Goal: Transaction & Acquisition: Purchase product/service

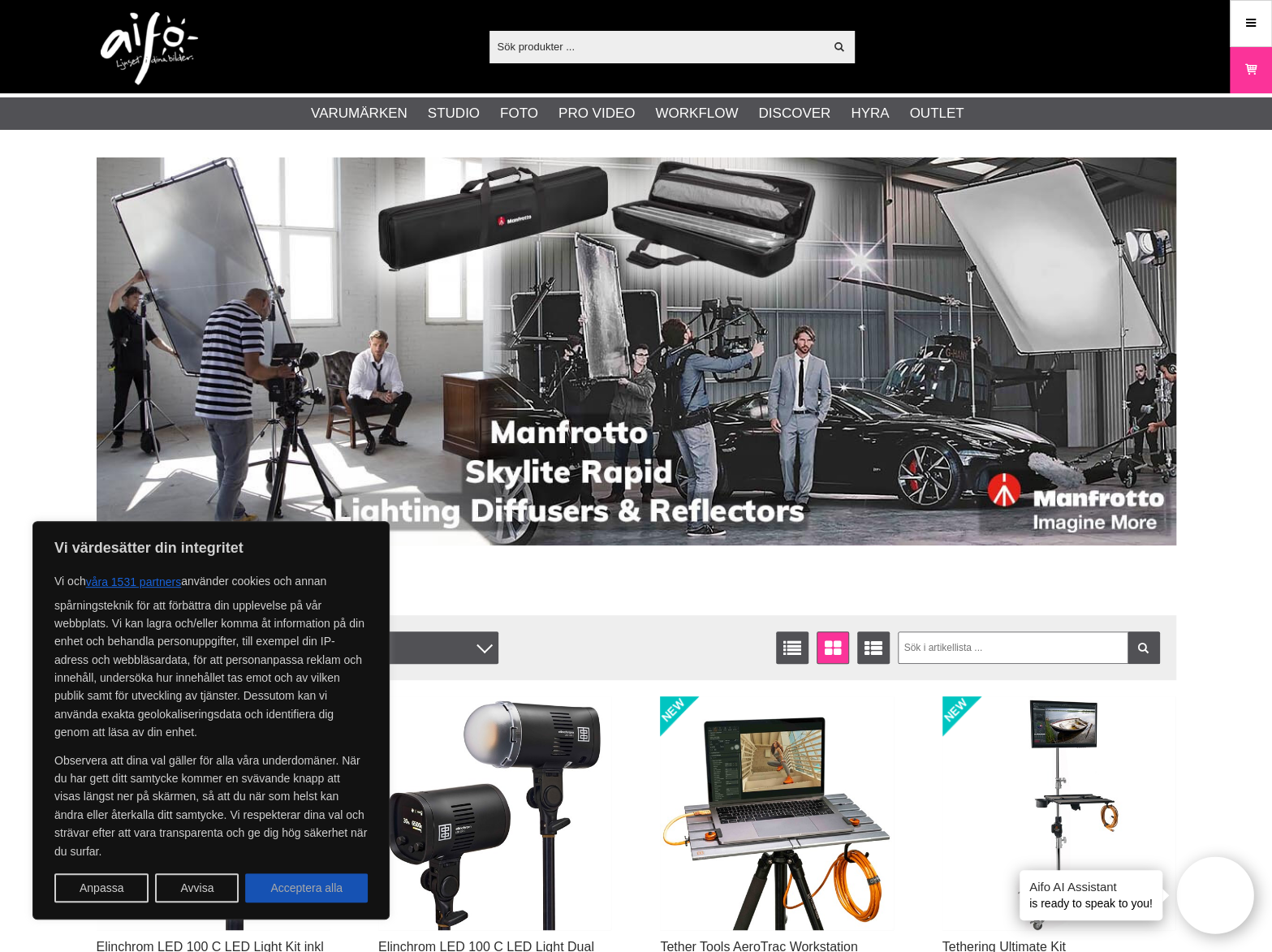
click at [313, 892] on button "Acceptera alla" at bounding box center [306, 888] width 123 height 29
checkbox input "true"
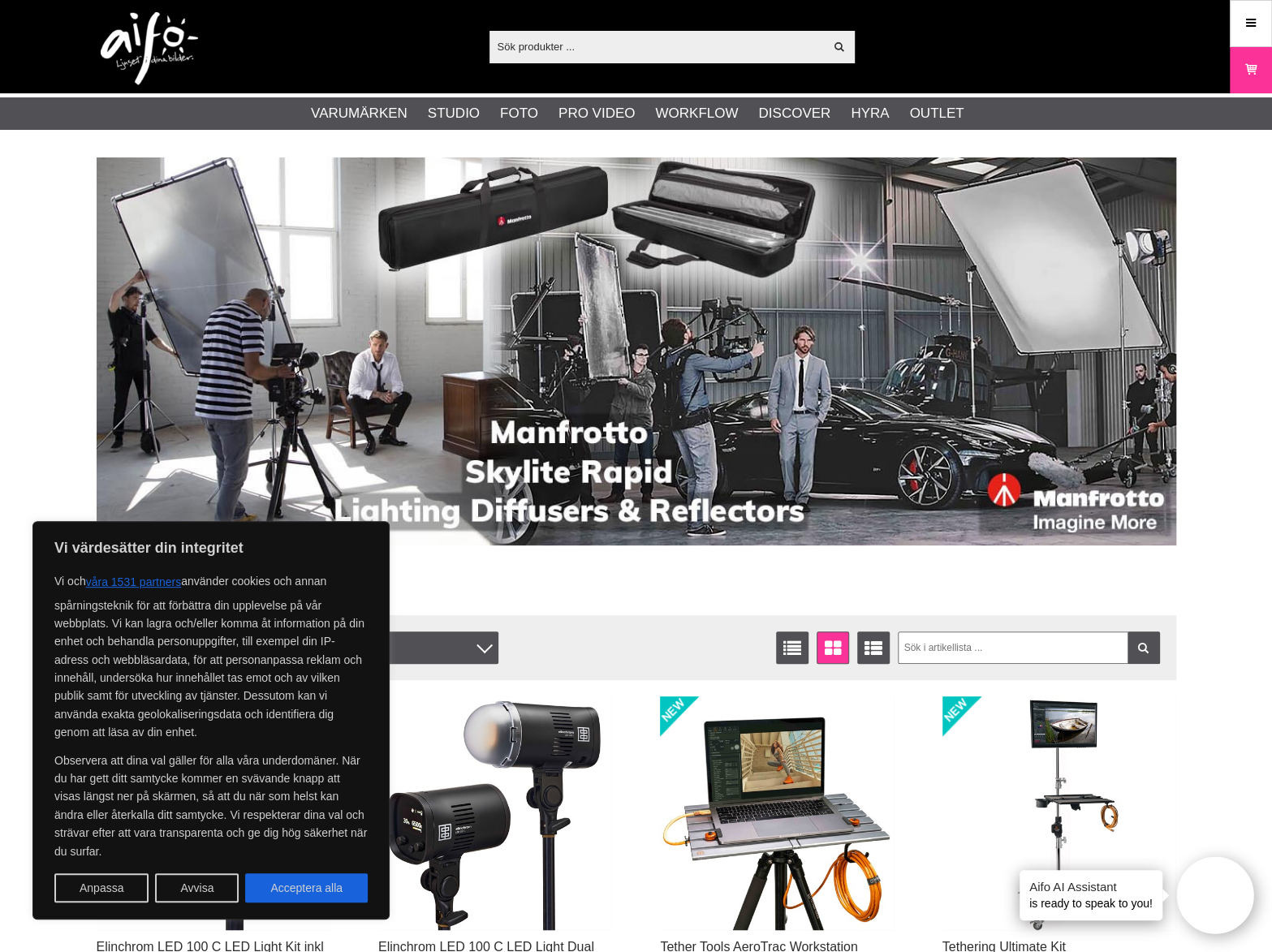
checkbox input "true"
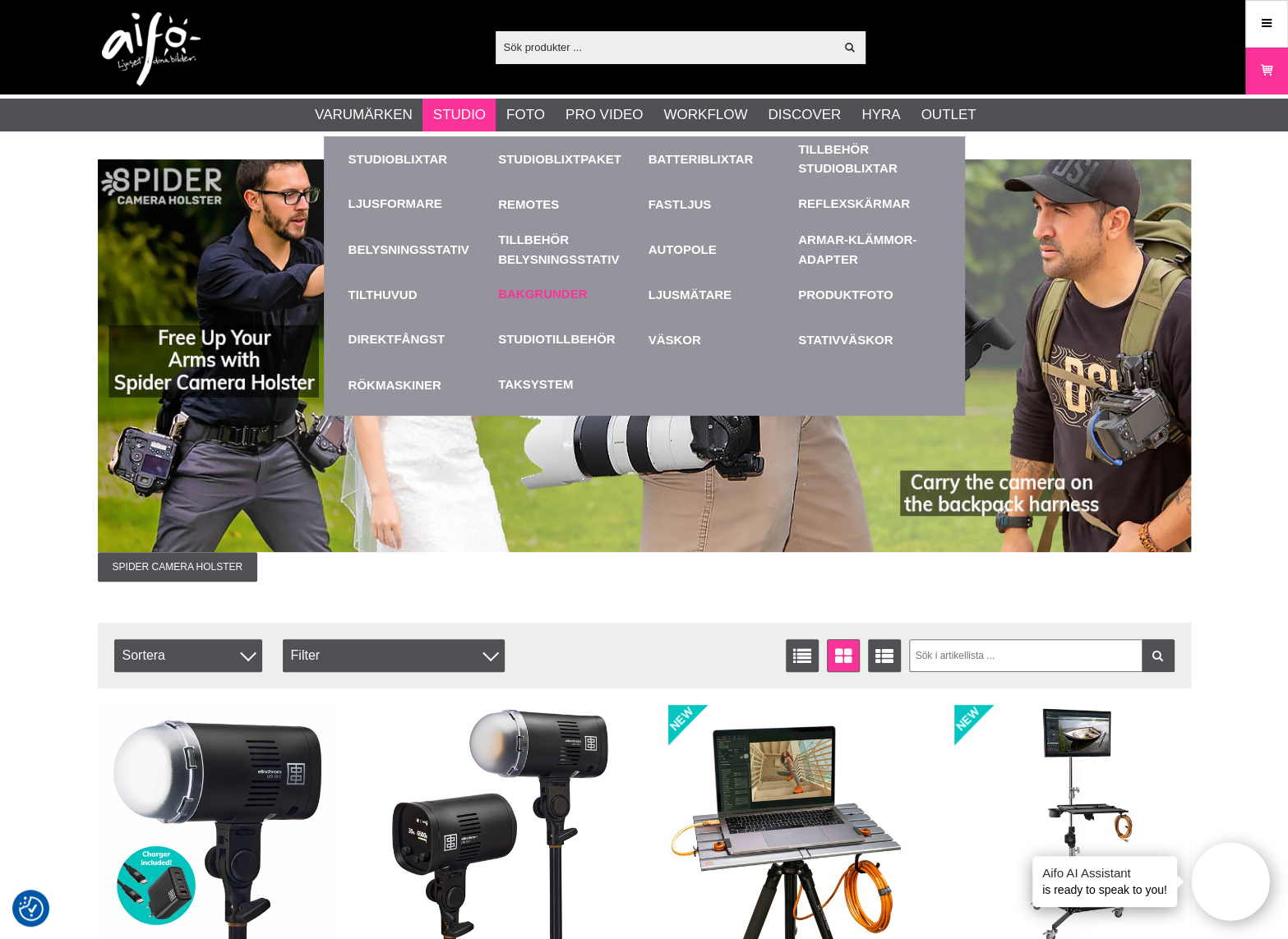
click at [539, 292] on link "Bakgrunder" at bounding box center [542, 294] width 88 height 19
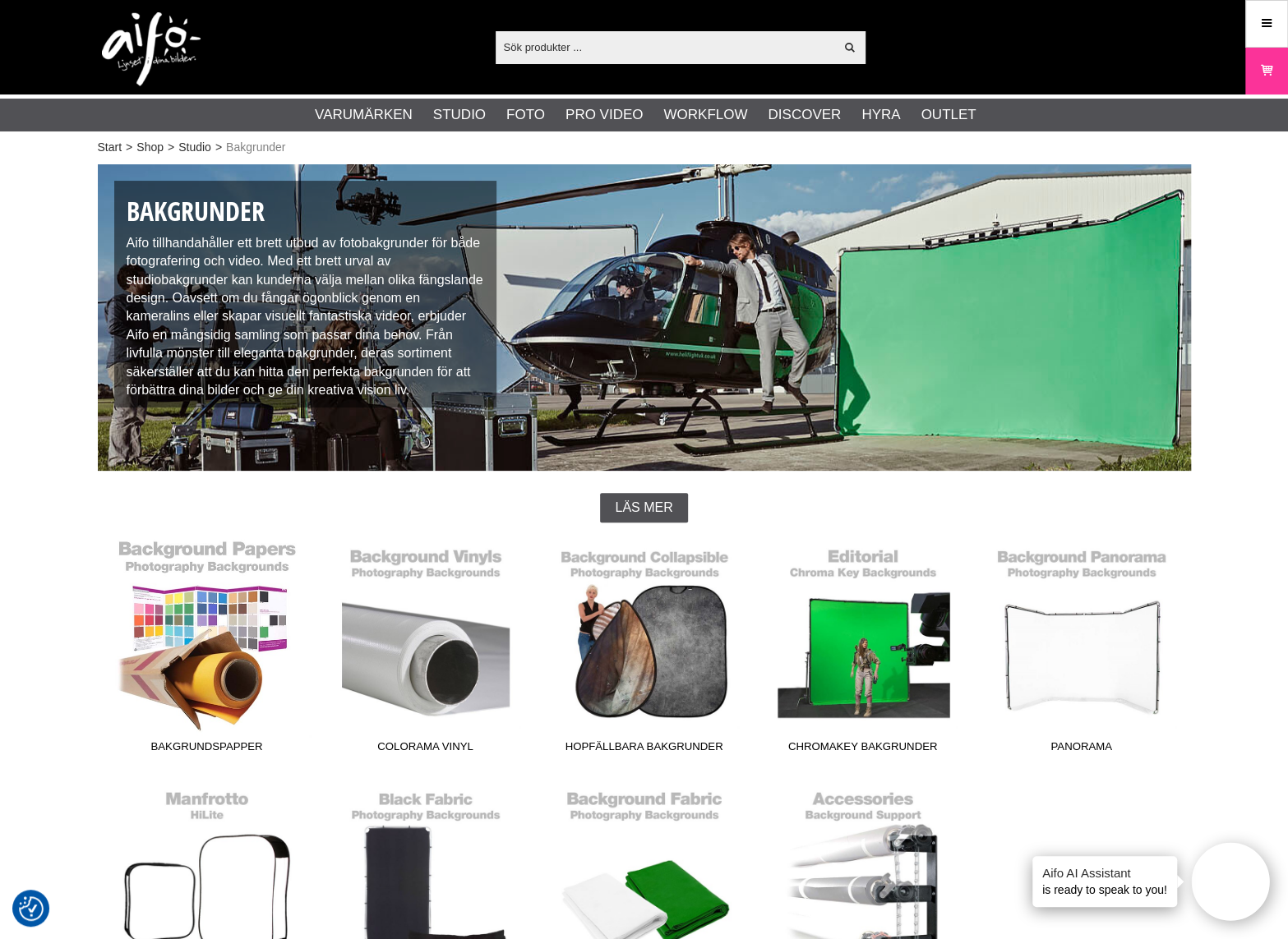
click at [185, 642] on link "Bakgrundspapper" at bounding box center [207, 649] width 219 height 222
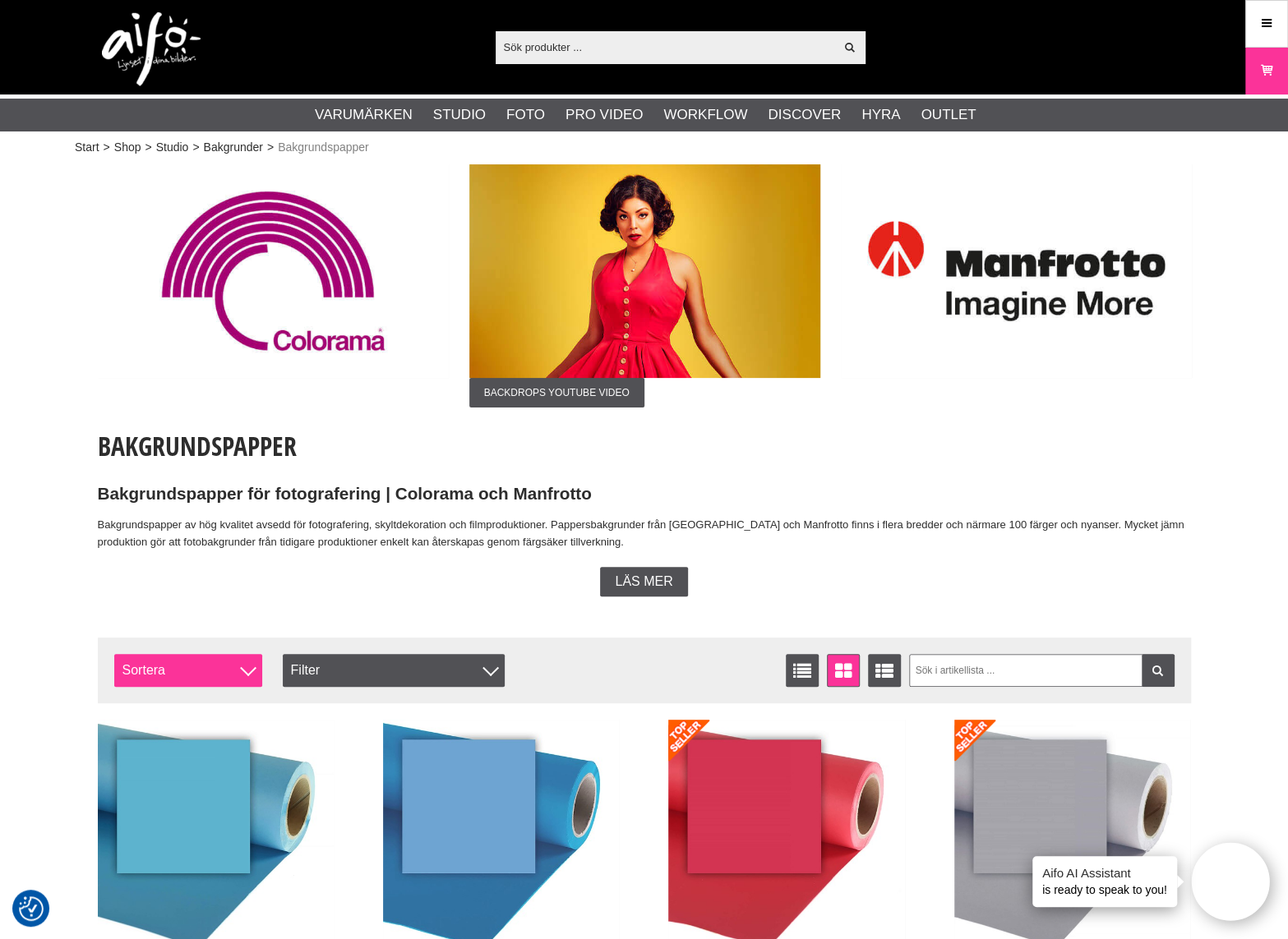
click at [179, 670] on span "Sortera" at bounding box center [188, 670] width 148 height 33
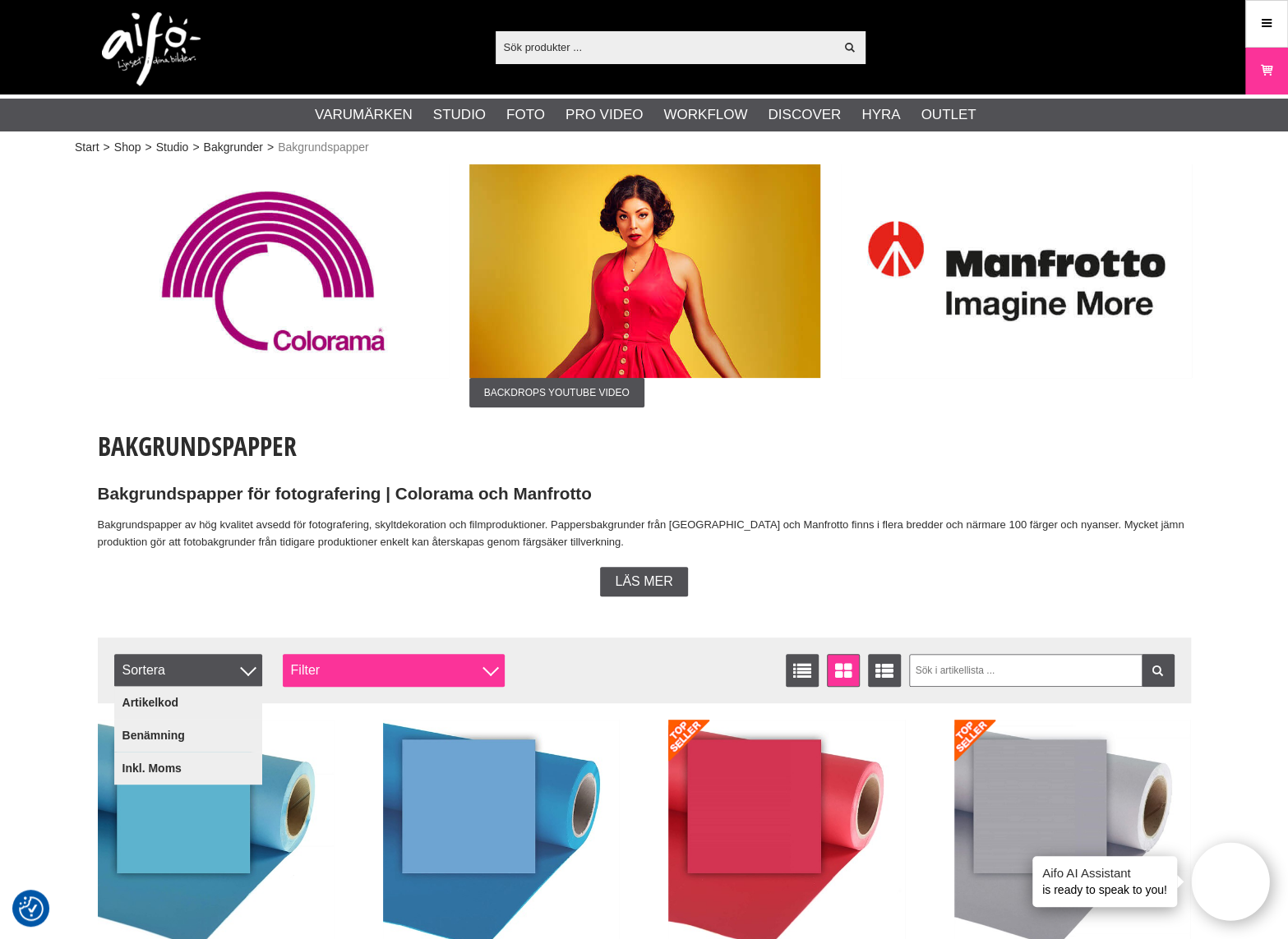
click at [383, 683] on div "Filter" at bounding box center [393, 670] width 222 height 33
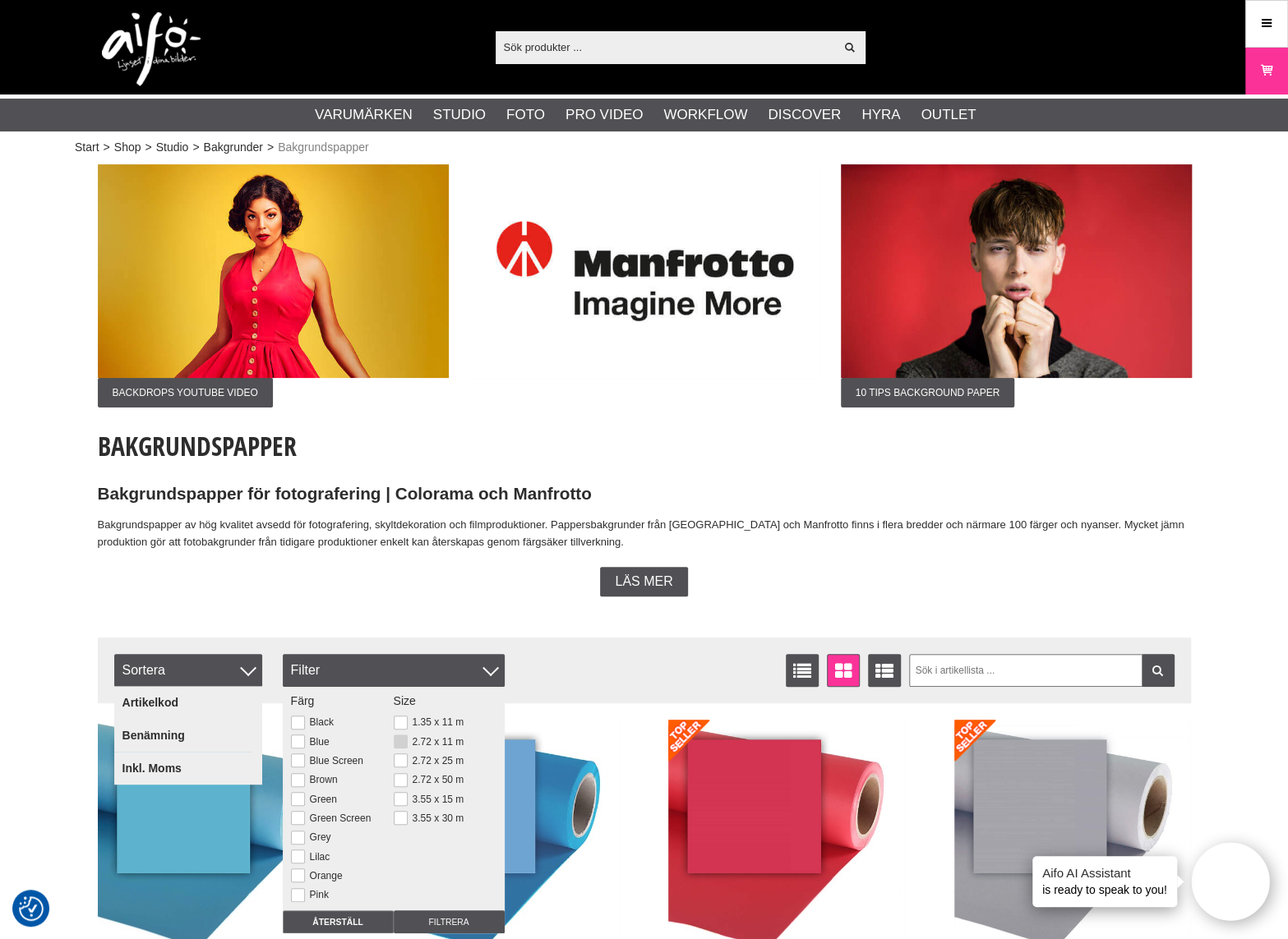
click at [397, 740] on button at bounding box center [400, 741] width 14 height 14
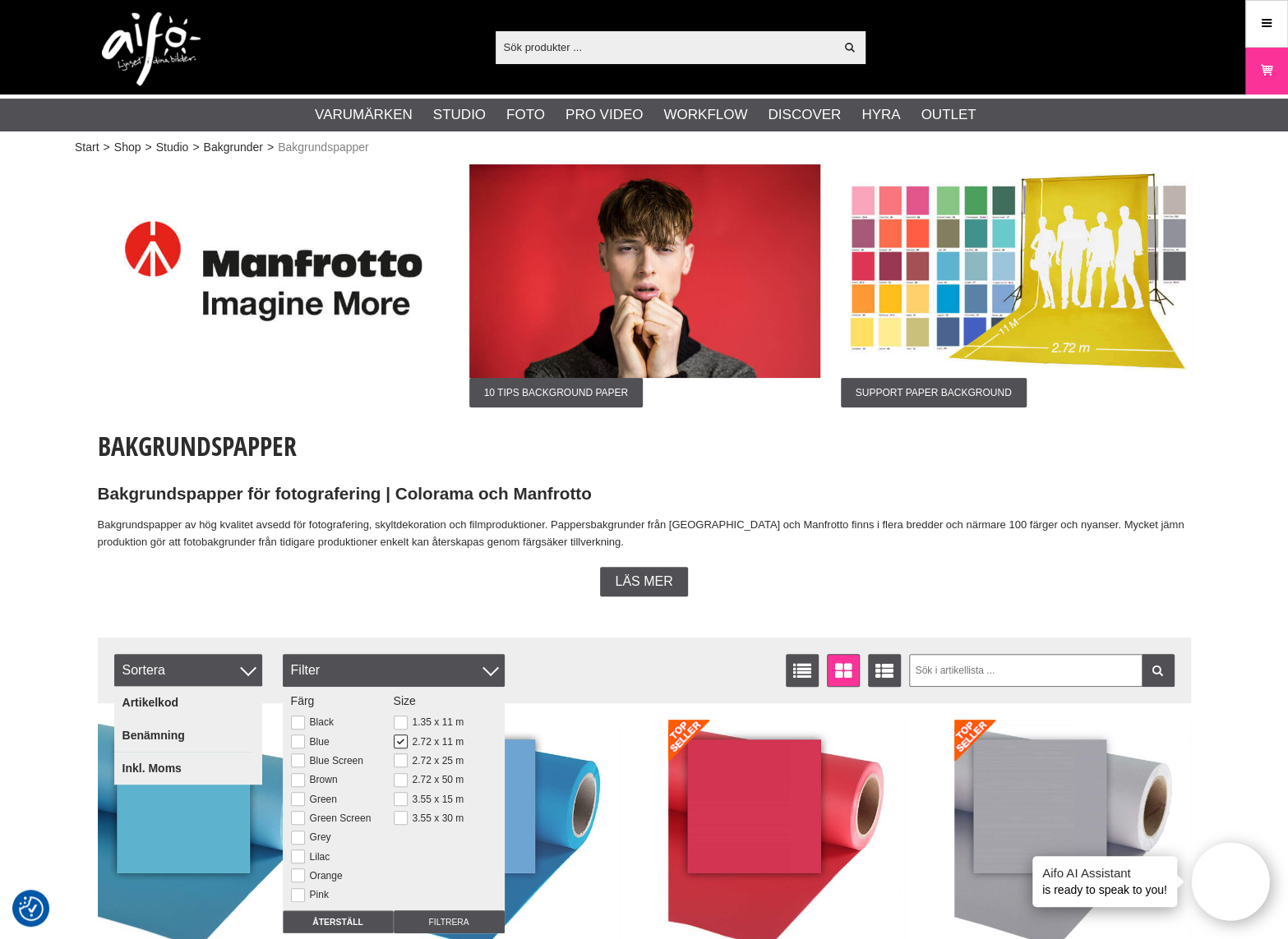
click at [466, 561] on div "Bakgrundspapper Bakgrundspapper för fotografering | Colorama och Manfrotto Bakg…" at bounding box center [644, 511] width 1093 height 168
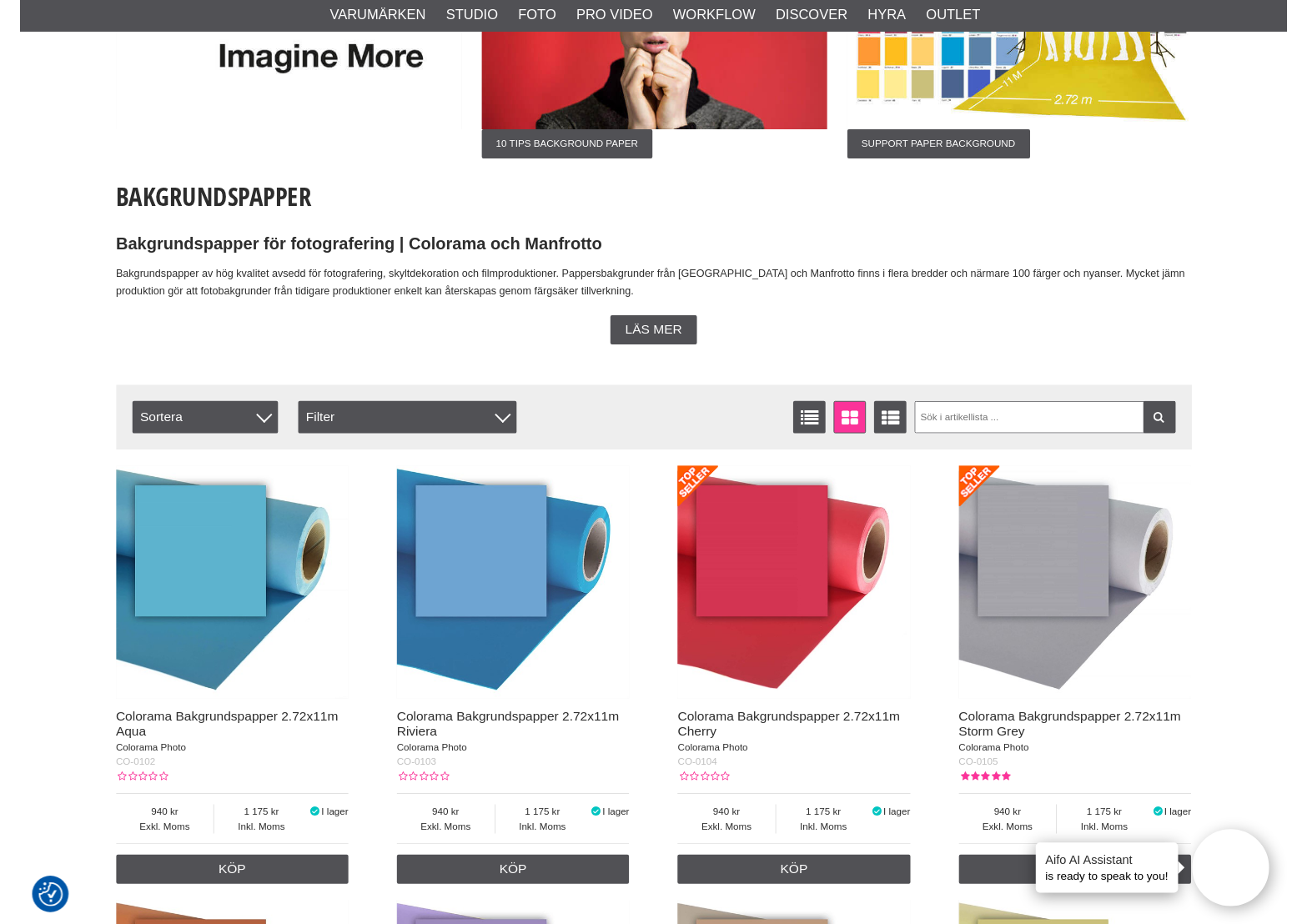
scroll to position [333, 0]
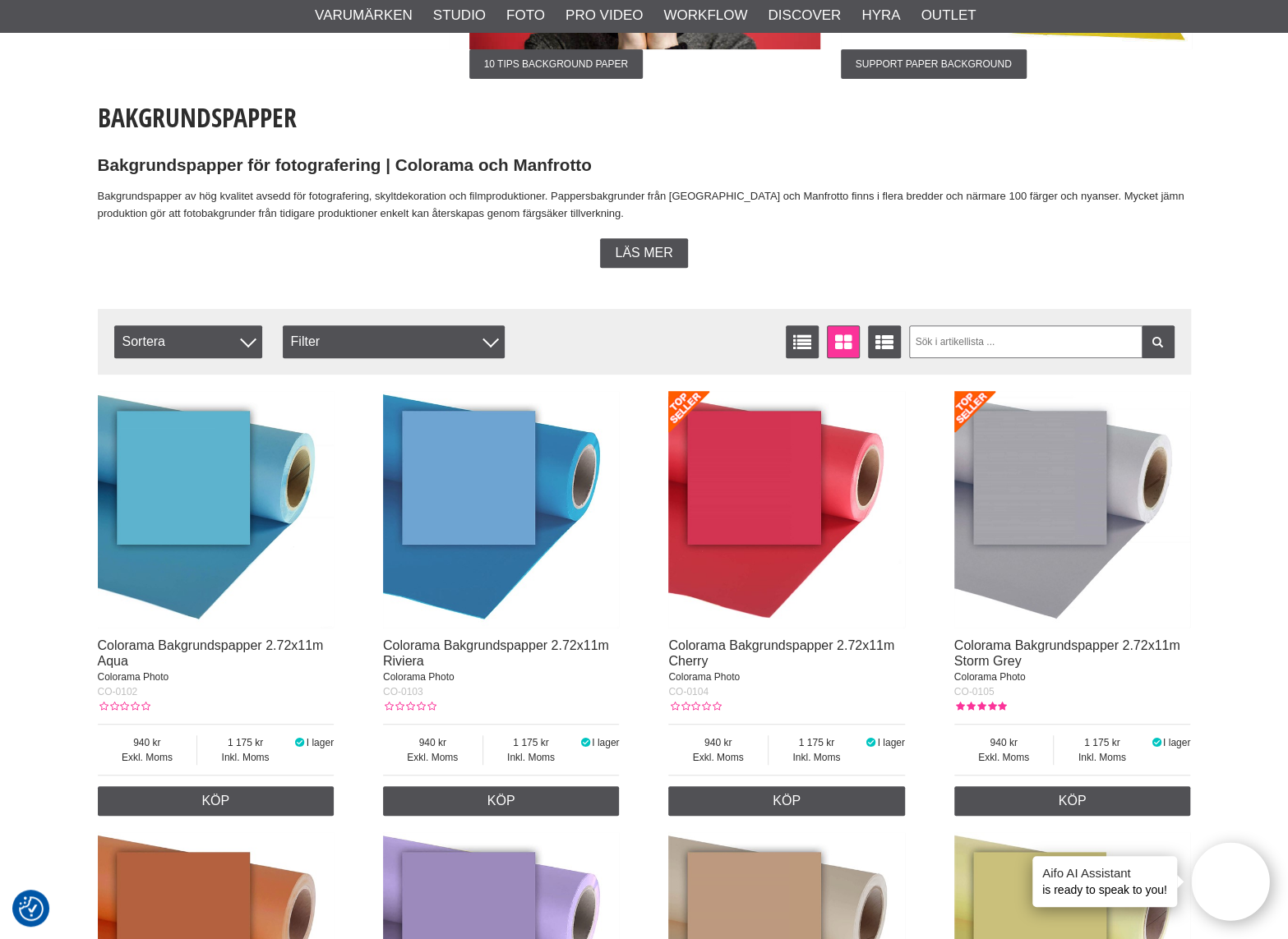
click at [1144, 339] on link at bounding box center [1158, 342] width 33 height 33
